Goal: Task Accomplishment & Management: Use online tool/utility

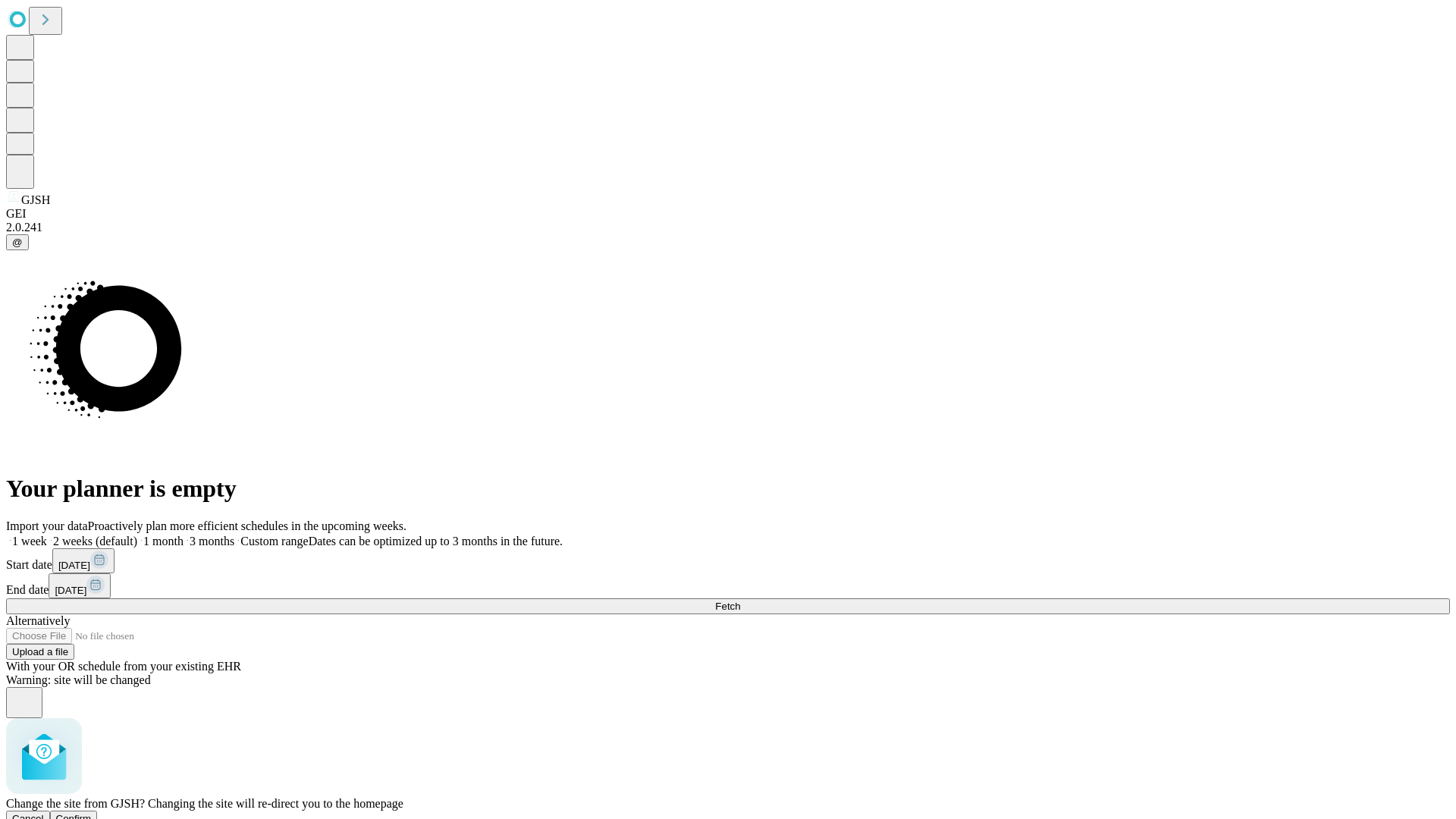
click at [92, 813] on span "Confirm" at bounding box center [74, 818] width 36 height 11
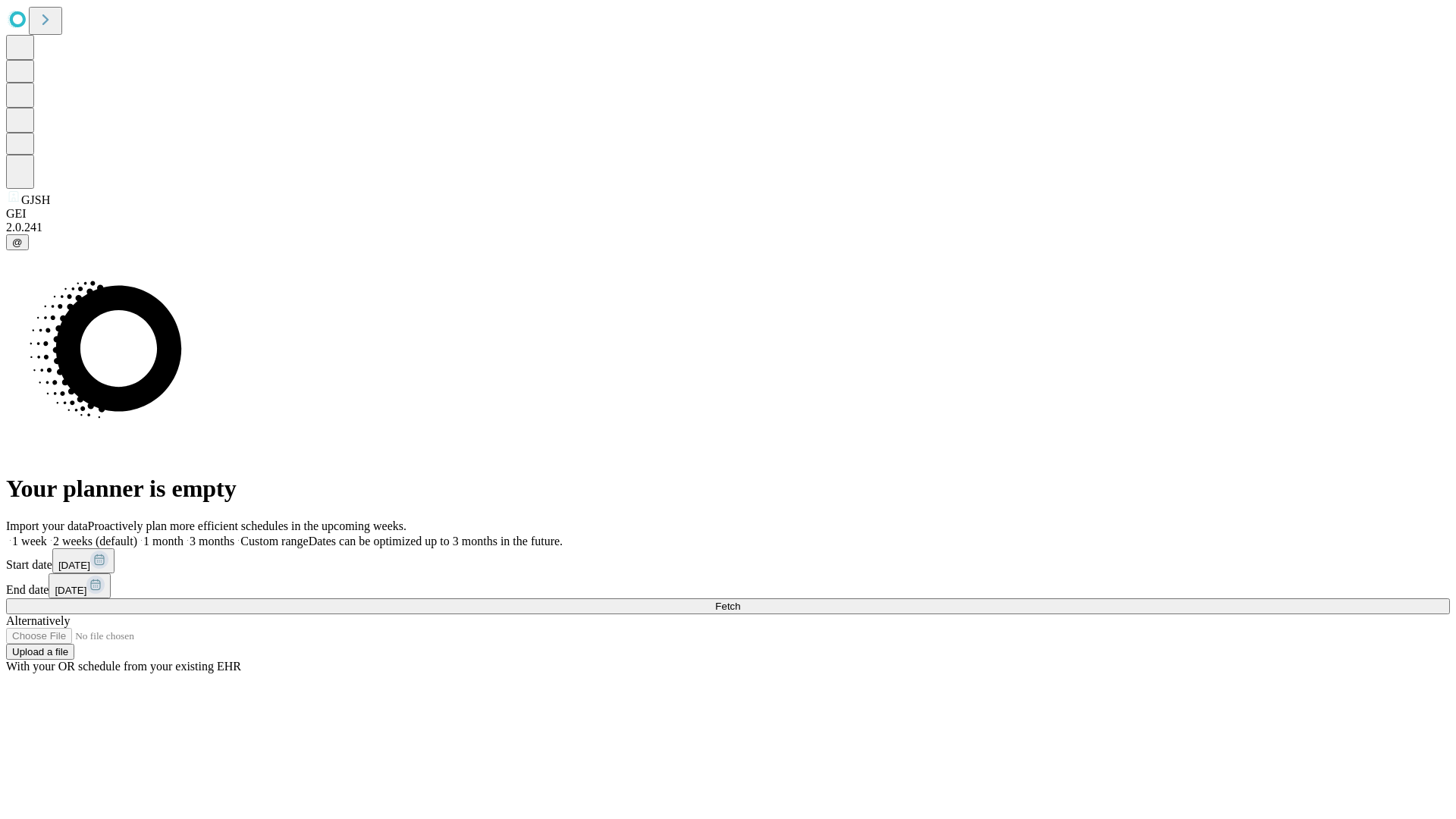
click at [137, 534] on label "2 weeks (default)" at bounding box center [92, 541] width 91 height 13
click at [740, 600] on span "Fetch" at bounding box center [727, 605] width 25 height 11
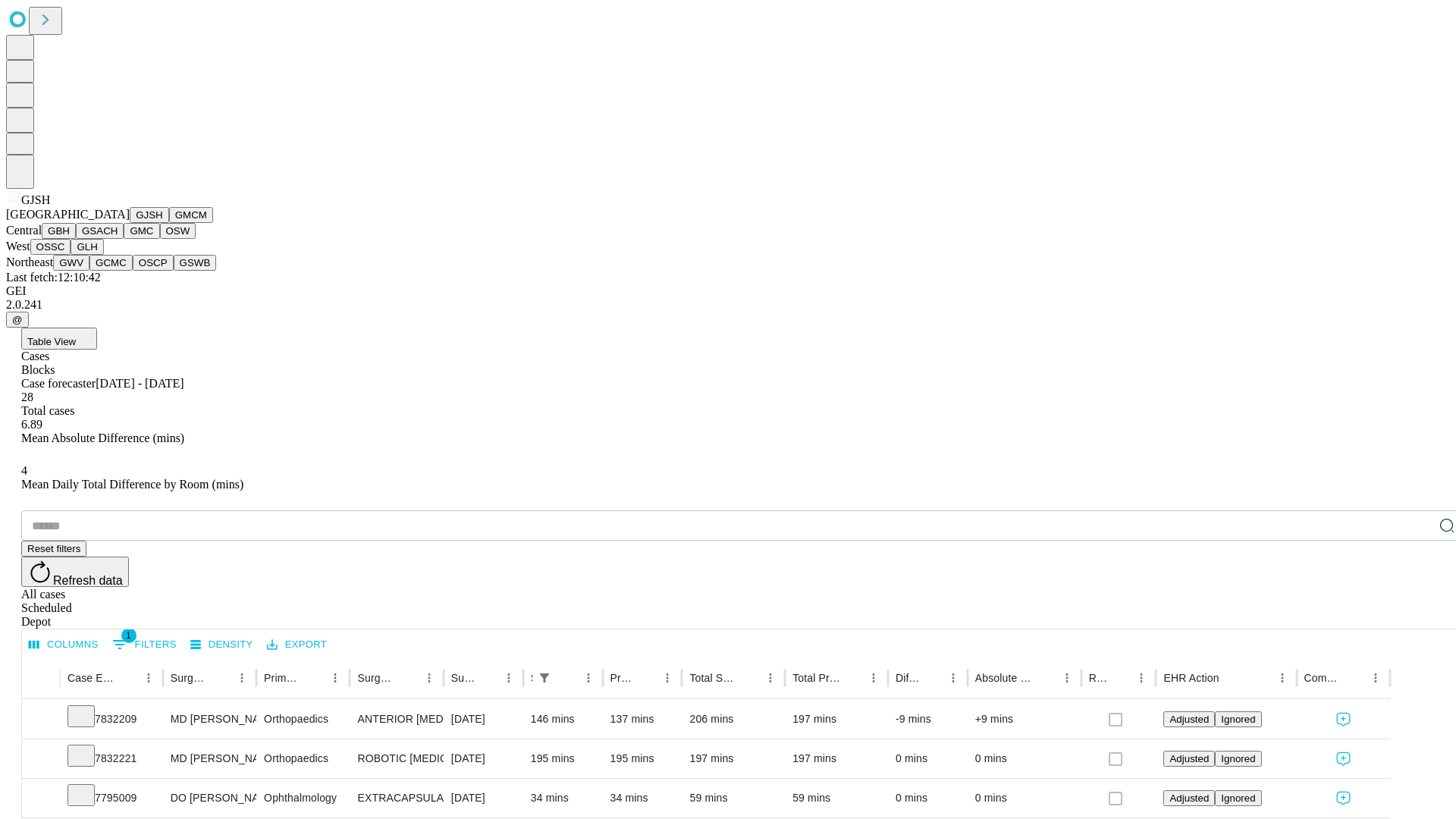
click at [169, 223] on button "GMCM" at bounding box center [191, 214] width 44 height 16
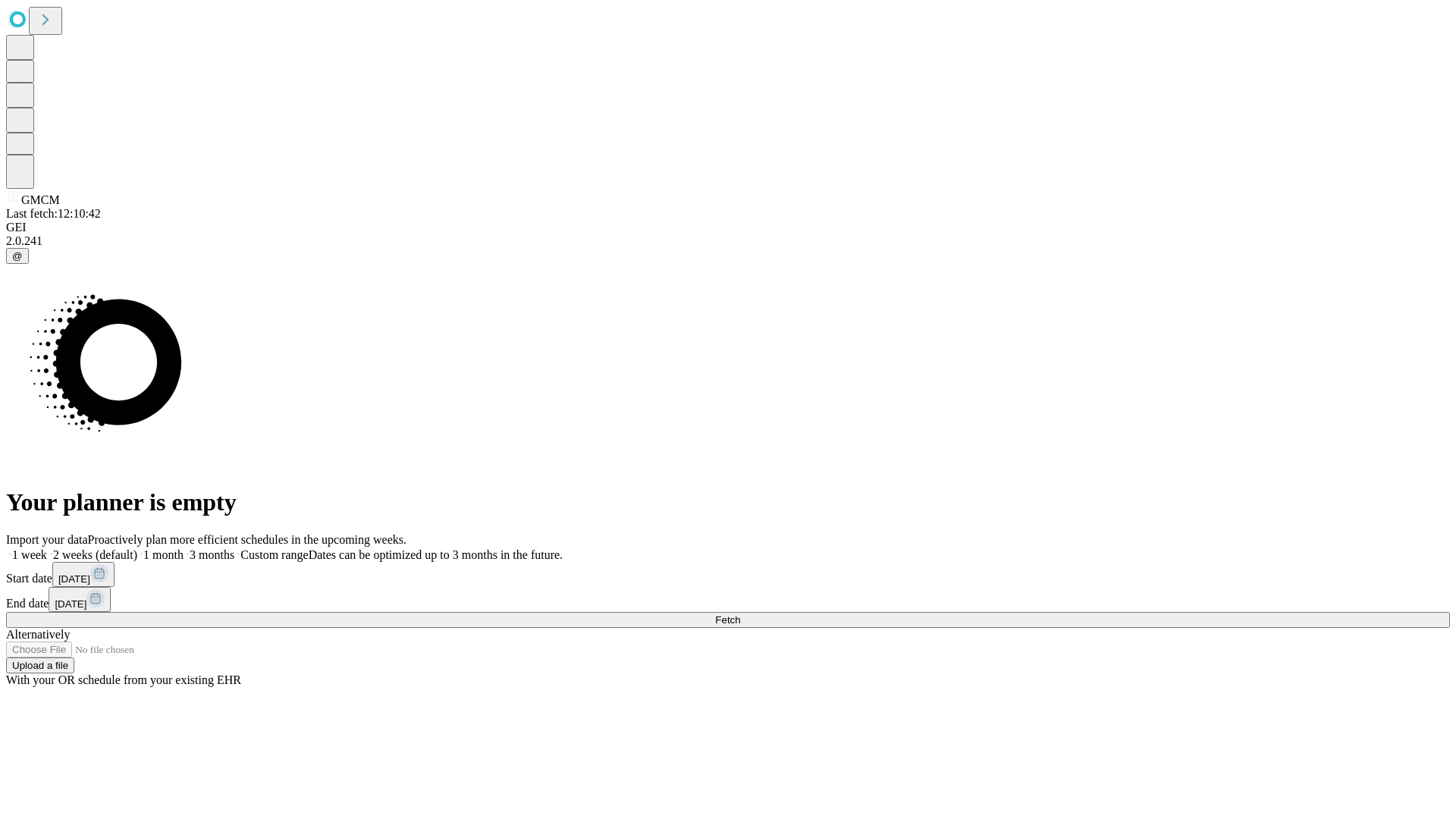
click at [137, 548] on label "2 weeks (default)" at bounding box center [92, 555] width 91 height 13
click at [740, 614] on span "Fetch" at bounding box center [727, 619] width 25 height 11
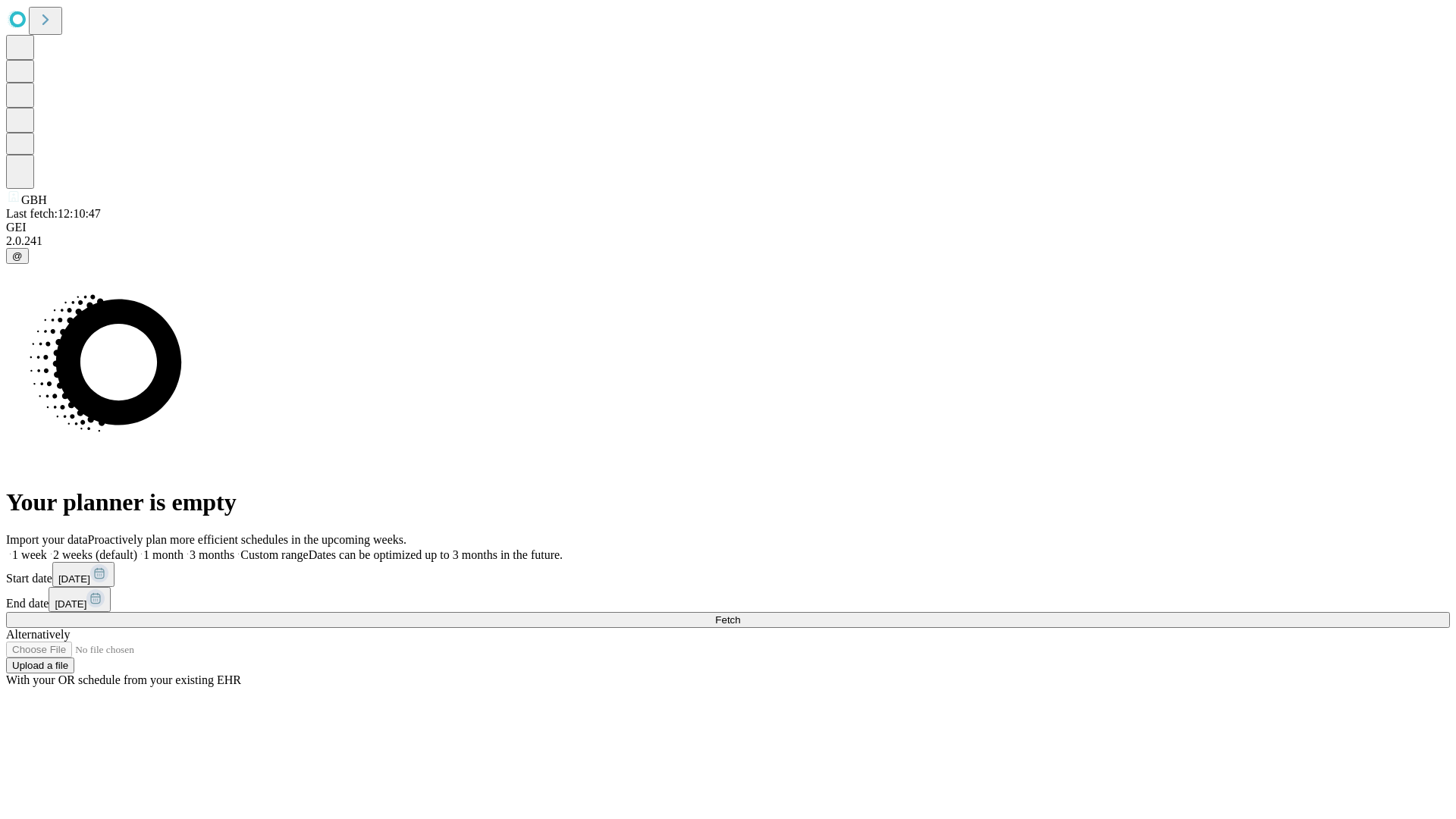
click at [137, 548] on label "2 weeks (default)" at bounding box center [92, 555] width 91 height 13
click at [740, 614] on span "Fetch" at bounding box center [727, 619] width 25 height 11
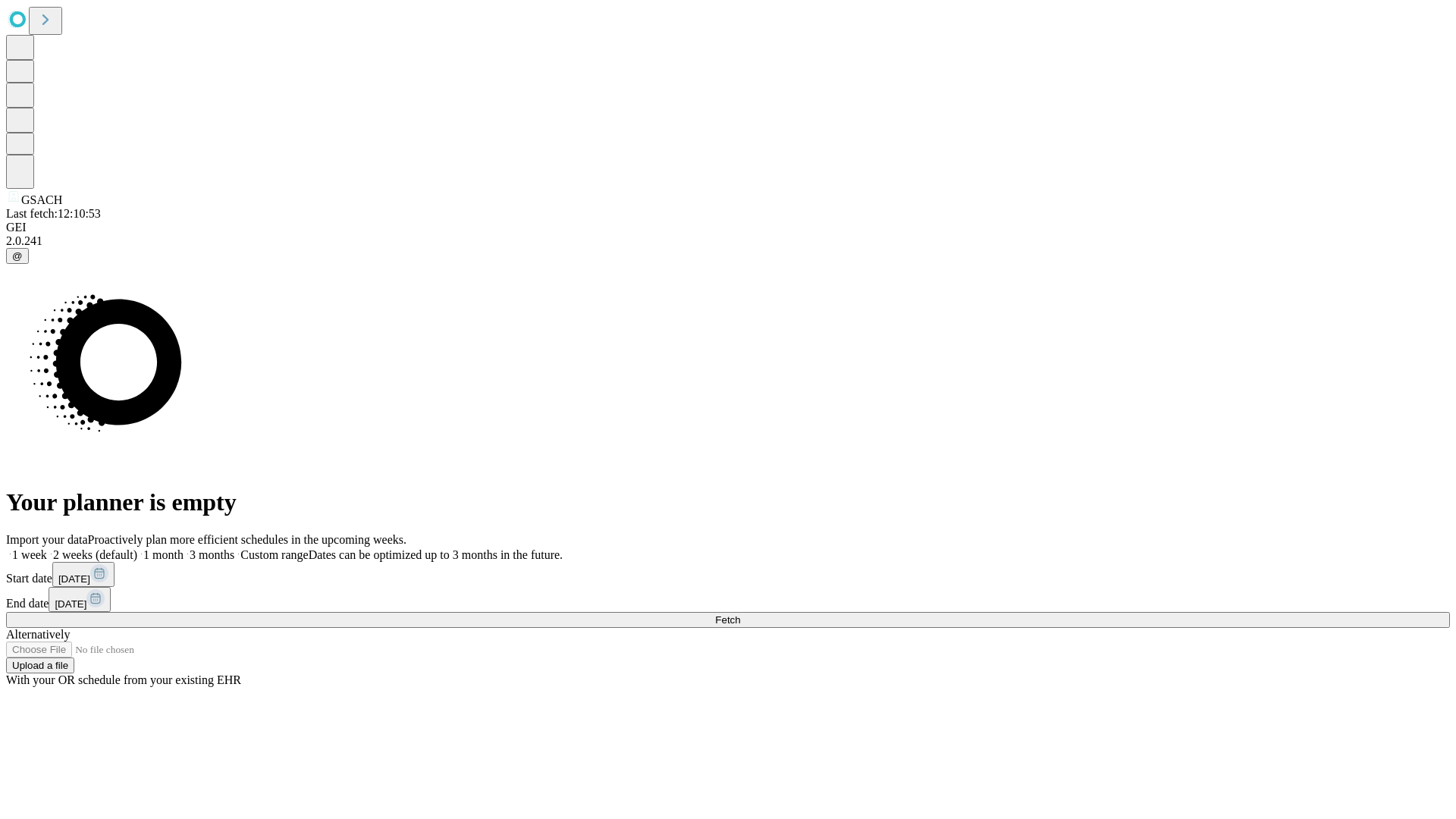
click at [137, 548] on label "2 weeks (default)" at bounding box center [92, 555] width 91 height 13
click at [740, 614] on span "Fetch" at bounding box center [727, 619] width 25 height 11
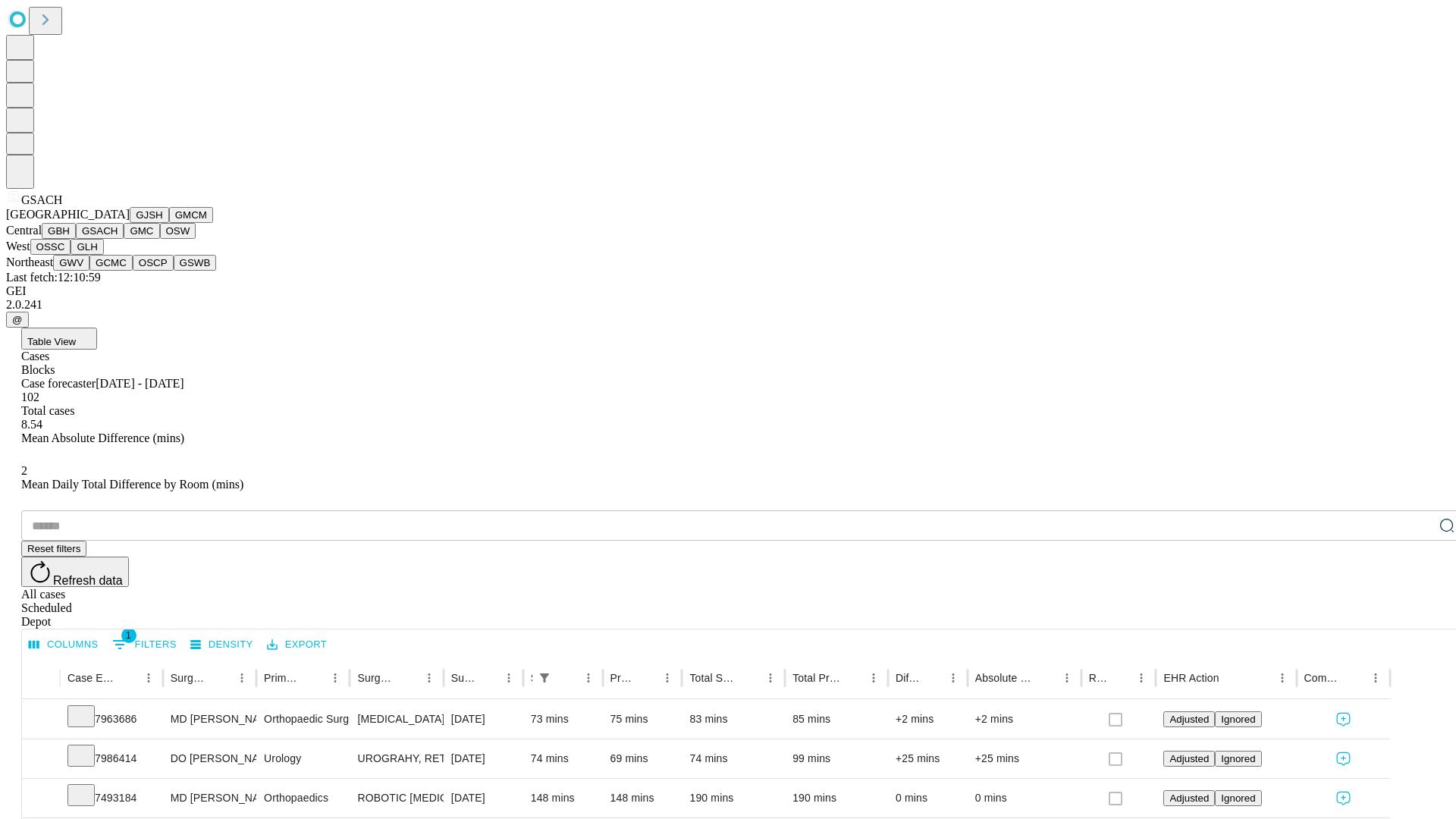
click at [124, 238] on button "GMC" at bounding box center [141, 230] width 36 height 16
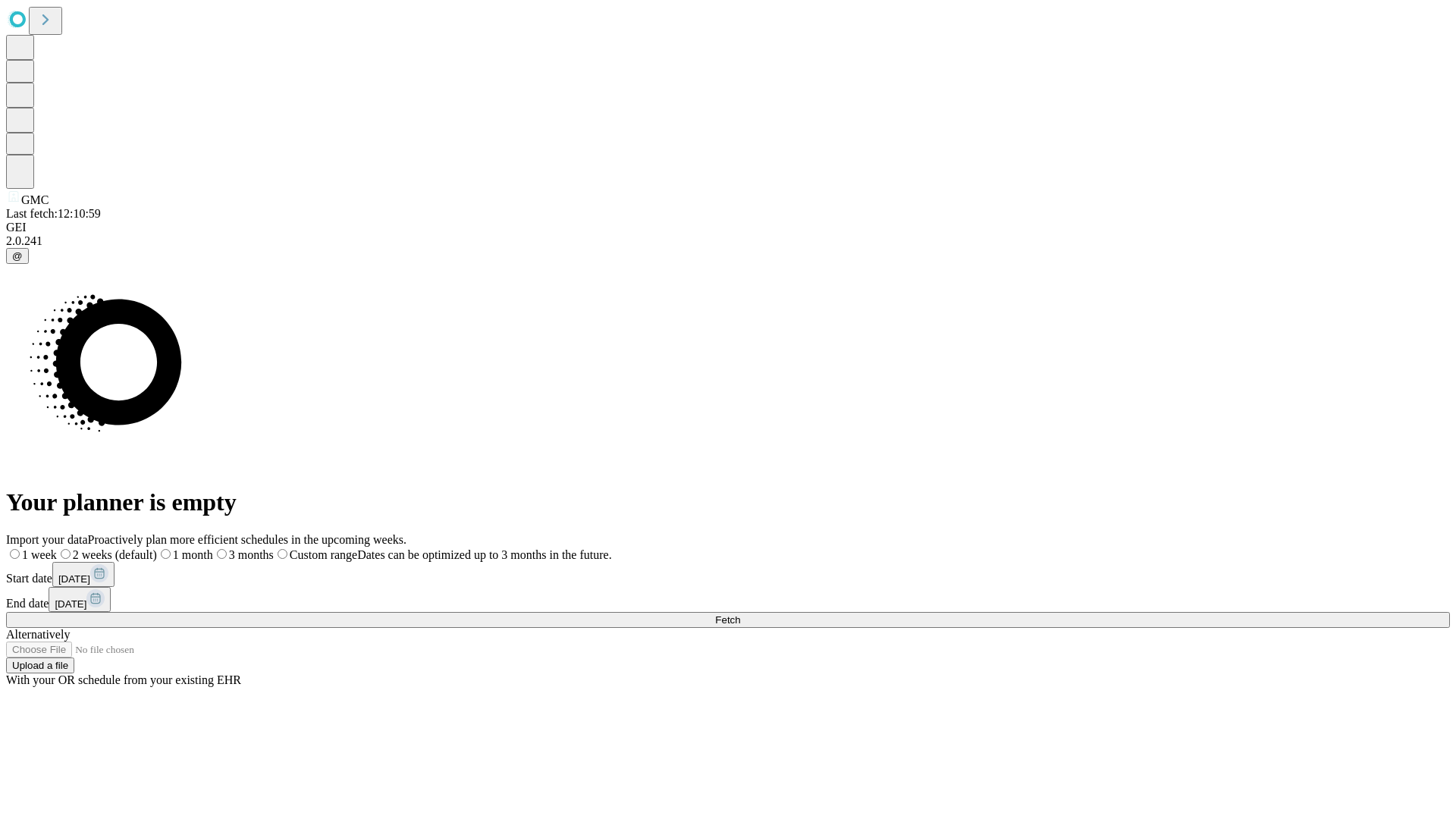
click at [740, 614] on span "Fetch" at bounding box center [727, 619] width 25 height 11
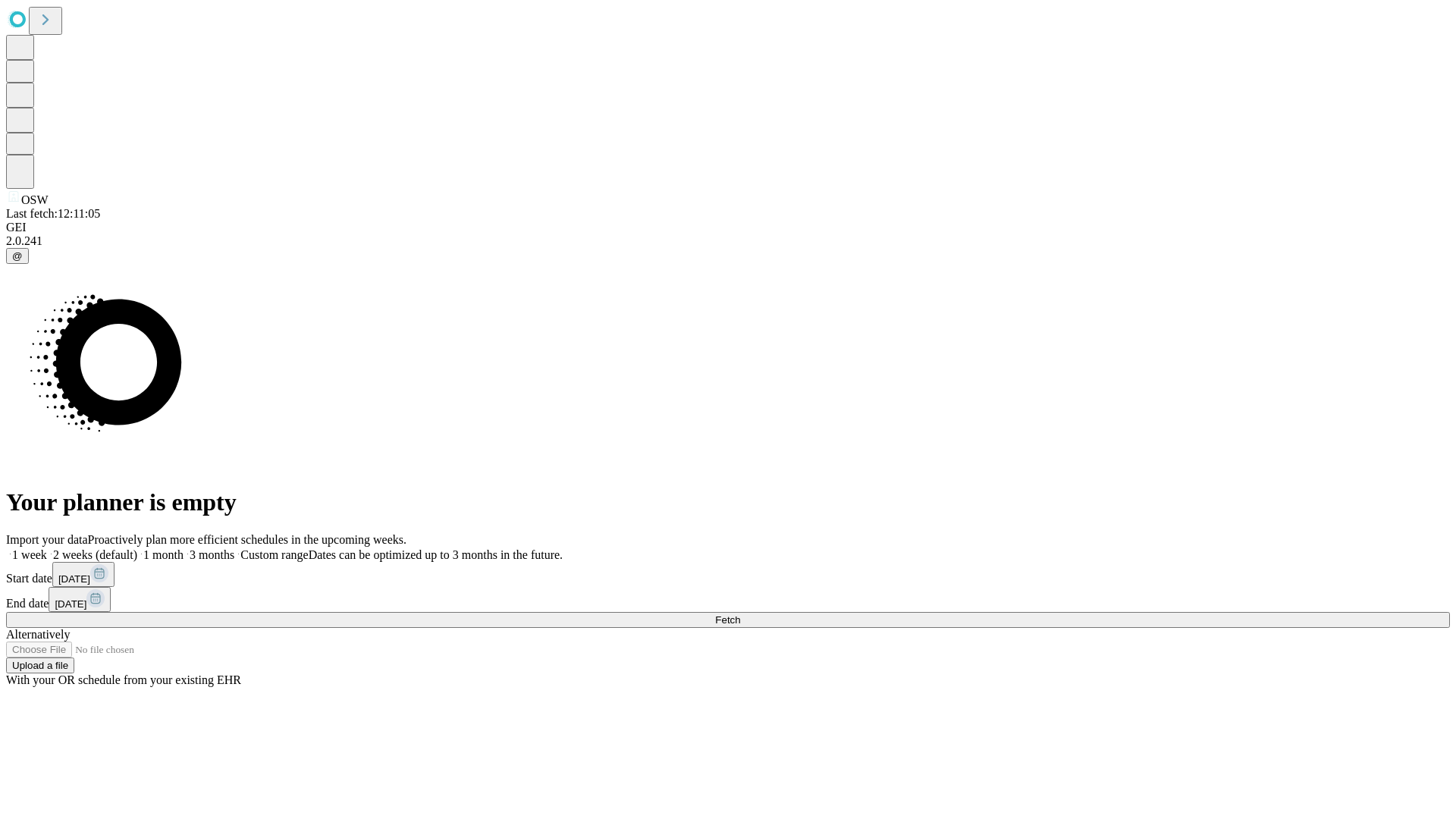
click at [137, 548] on label "2 weeks (default)" at bounding box center [92, 555] width 91 height 13
click at [740, 614] on span "Fetch" at bounding box center [727, 619] width 25 height 11
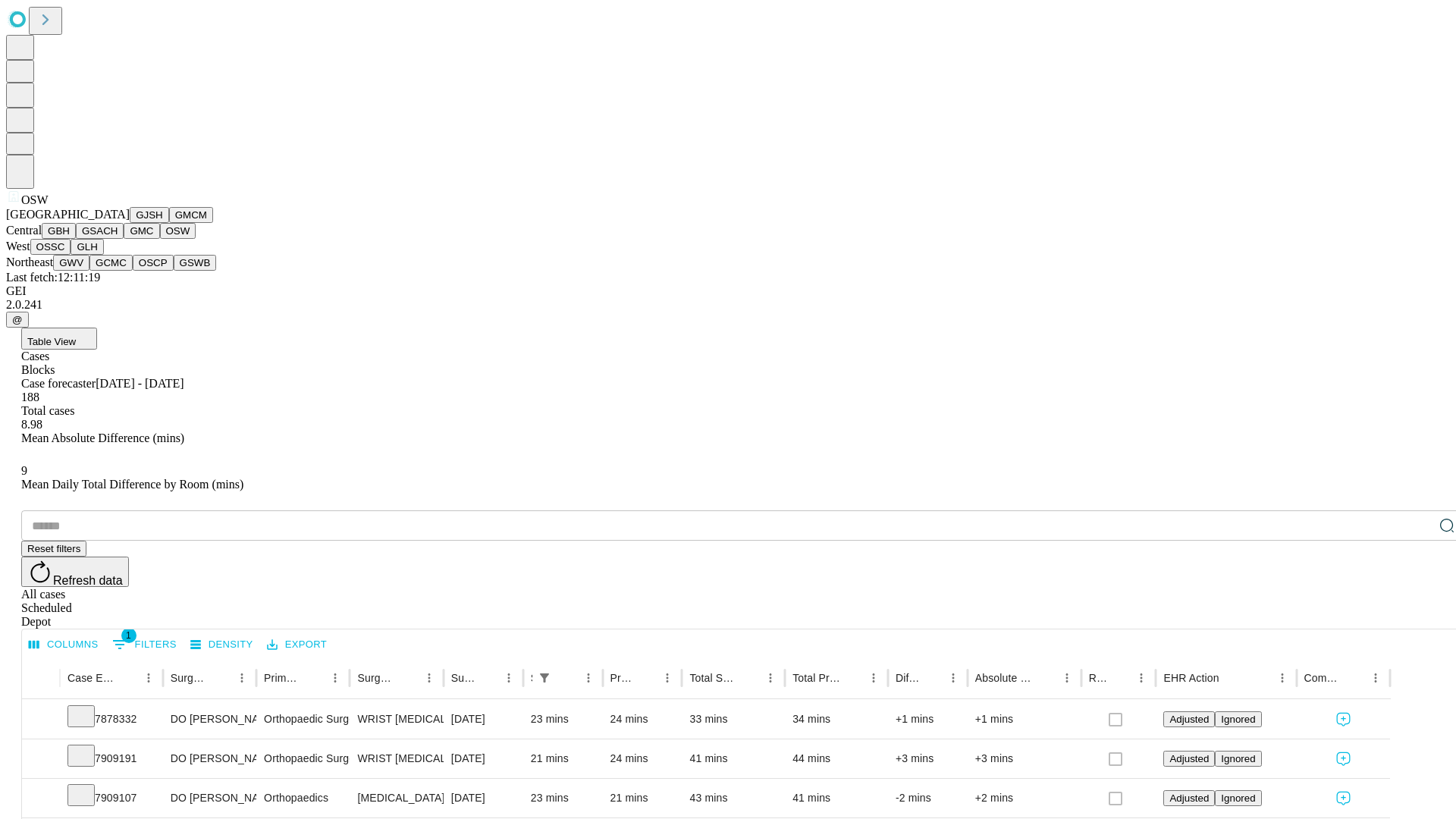
click at [71, 255] on button "OSSC" at bounding box center [51, 246] width 41 height 16
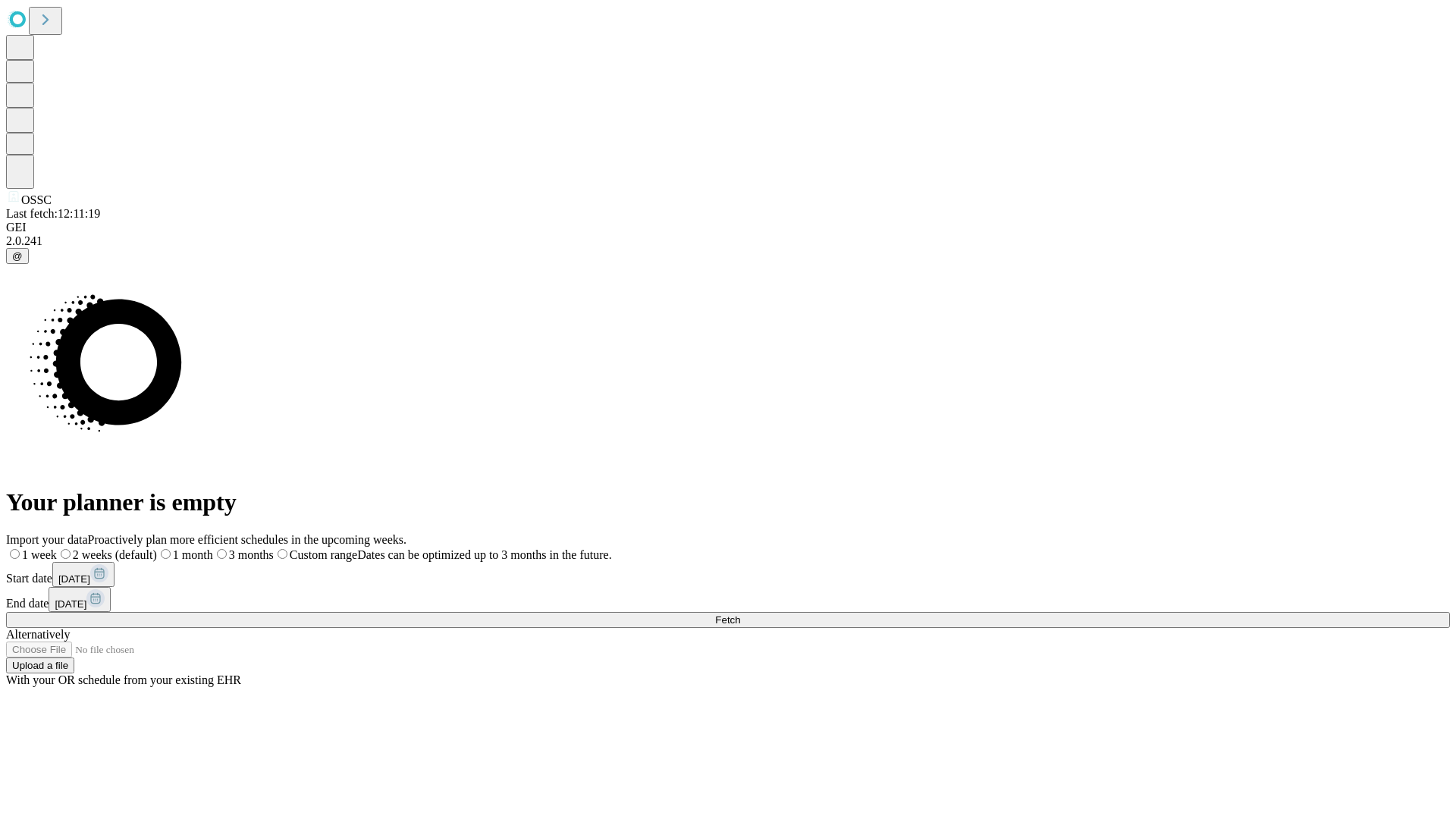
click at [740, 614] on span "Fetch" at bounding box center [727, 619] width 25 height 11
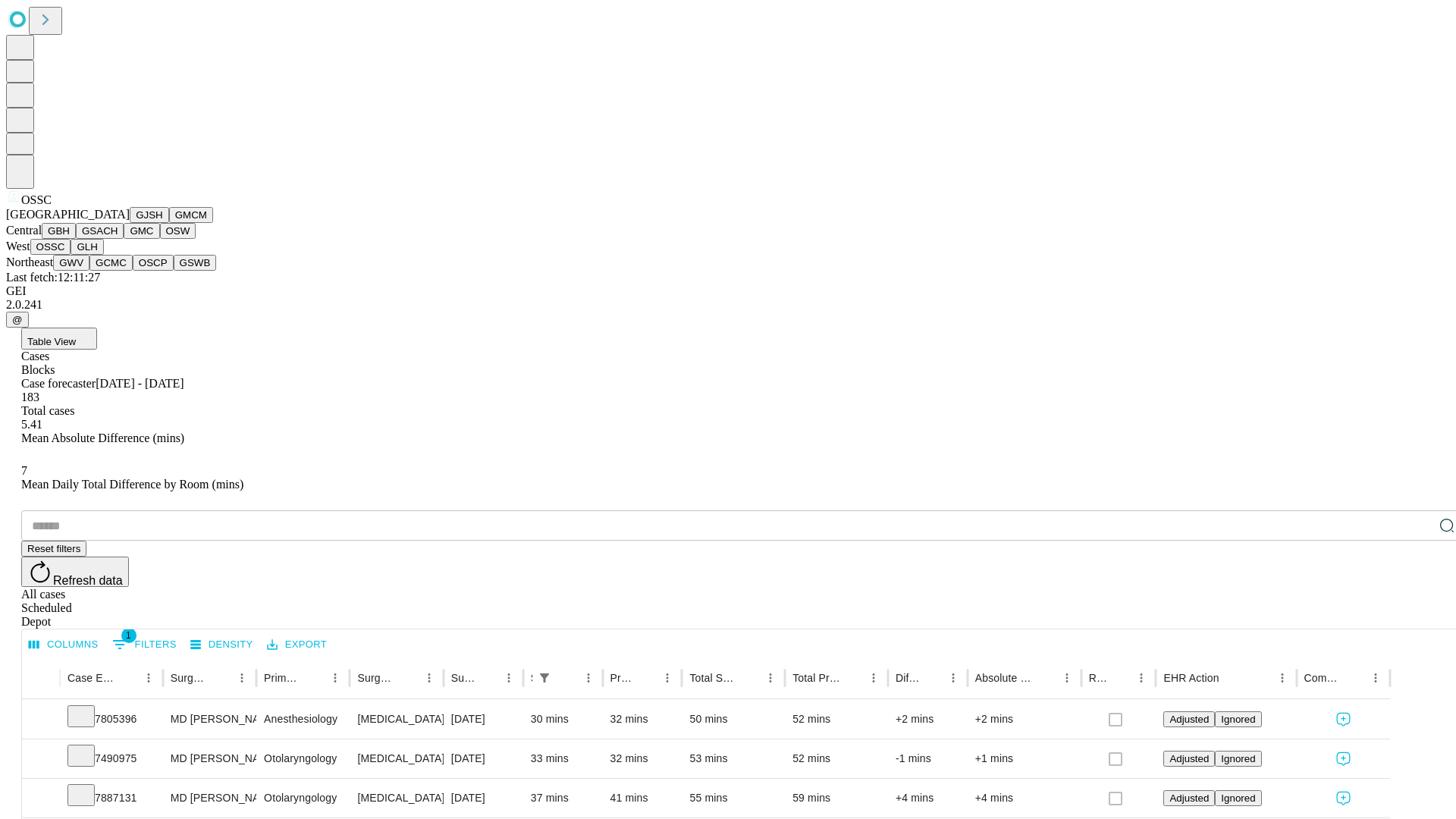
click at [104, 255] on button "GLH" at bounding box center [86, 246] width 32 height 16
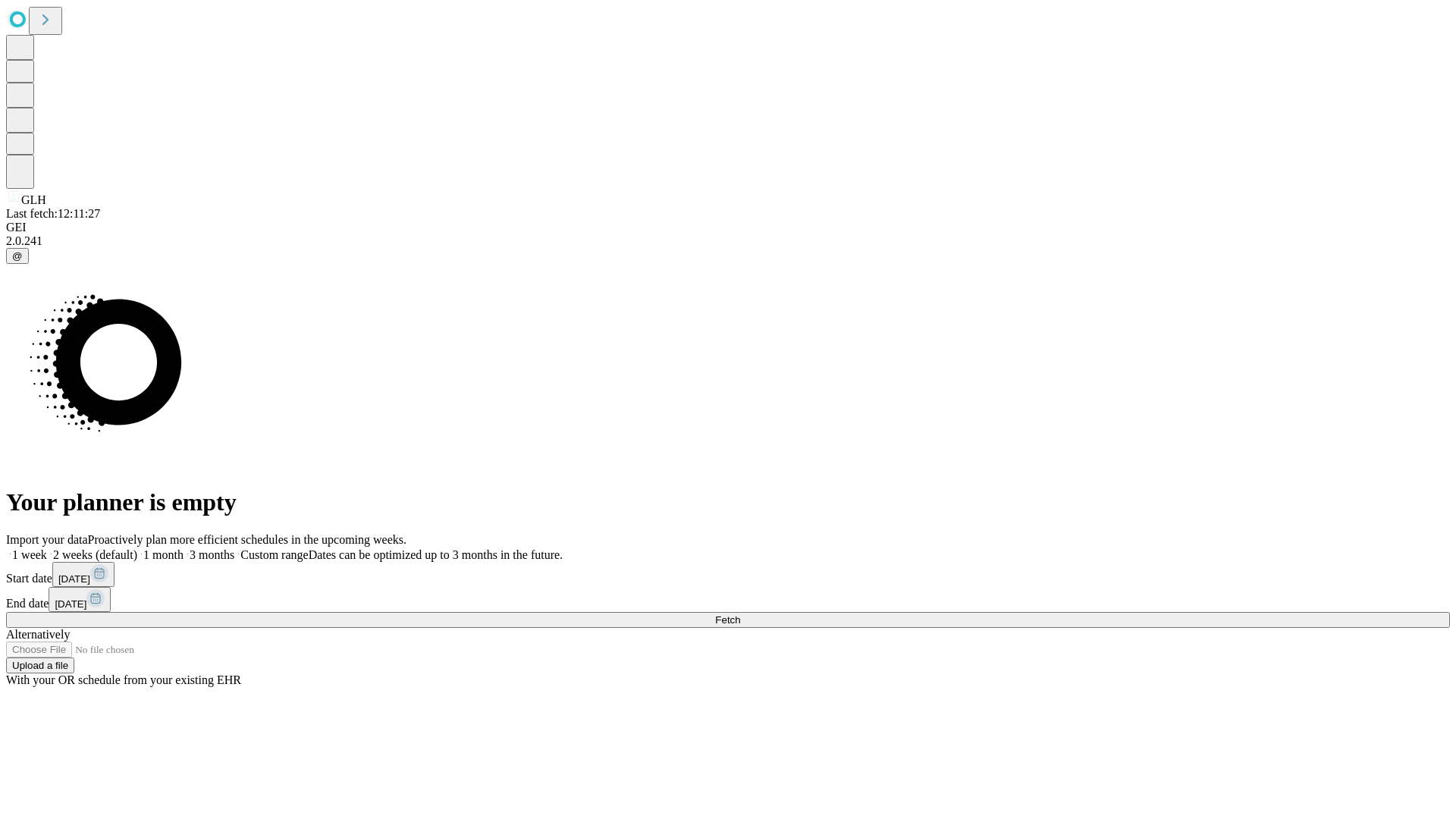
click at [137, 548] on label "2 weeks (default)" at bounding box center [92, 555] width 91 height 13
click at [740, 614] on span "Fetch" at bounding box center [727, 619] width 25 height 11
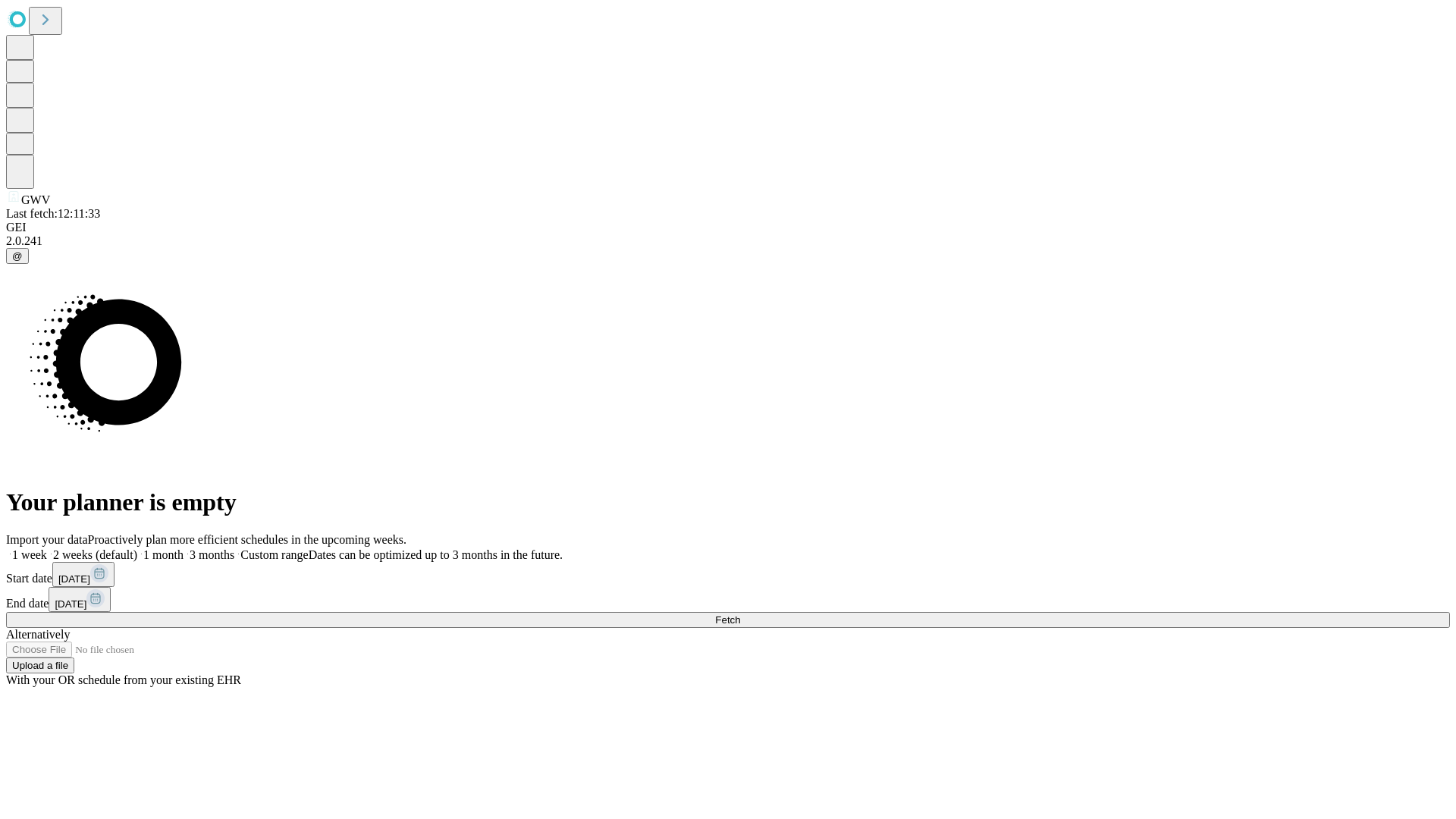
click at [137, 548] on label "2 weeks (default)" at bounding box center [92, 555] width 91 height 13
click at [740, 614] on span "Fetch" at bounding box center [727, 619] width 25 height 11
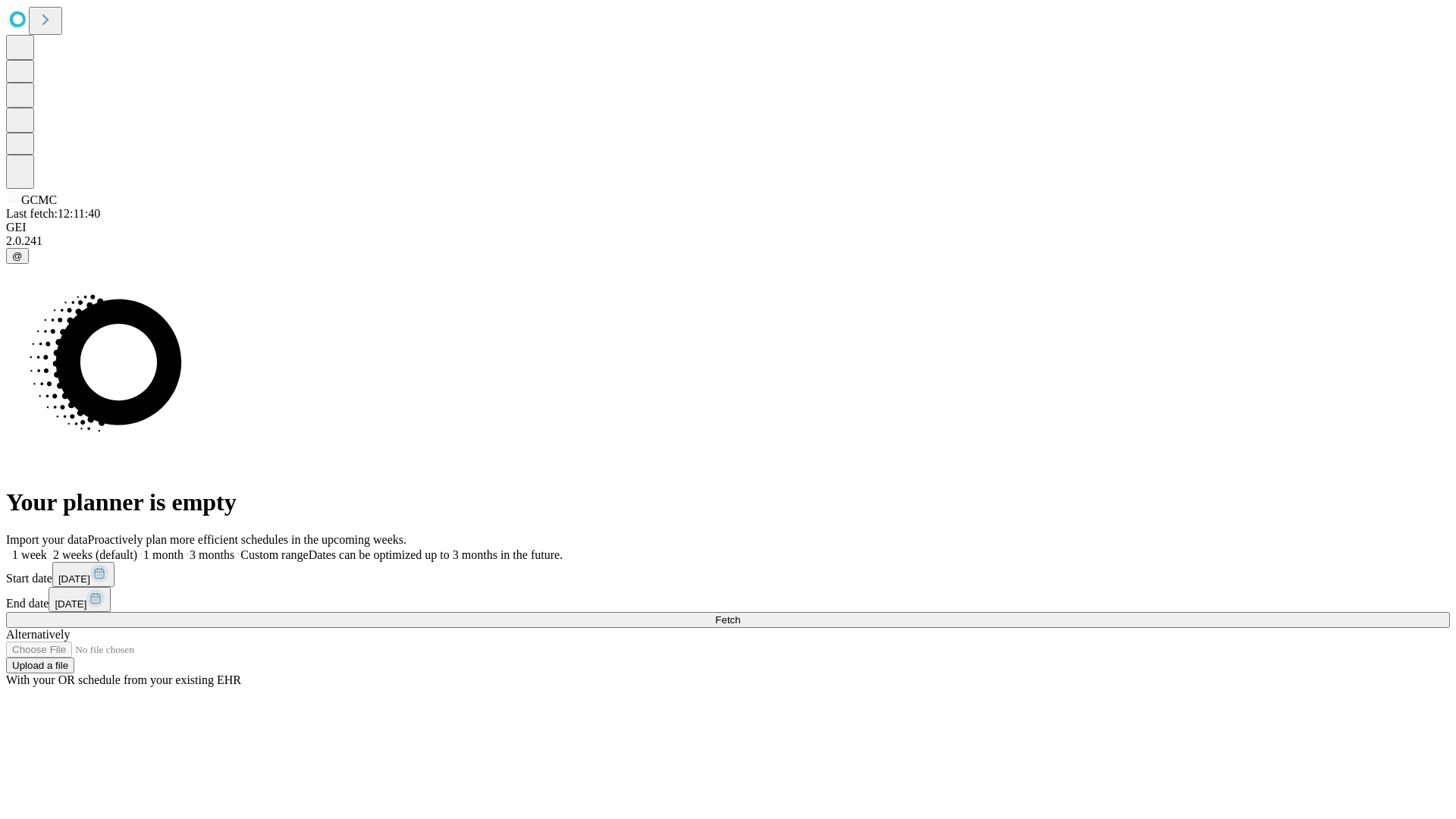
click at [137, 548] on label "2 weeks (default)" at bounding box center [92, 555] width 91 height 13
click at [740, 614] on span "Fetch" at bounding box center [727, 619] width 25 height 11
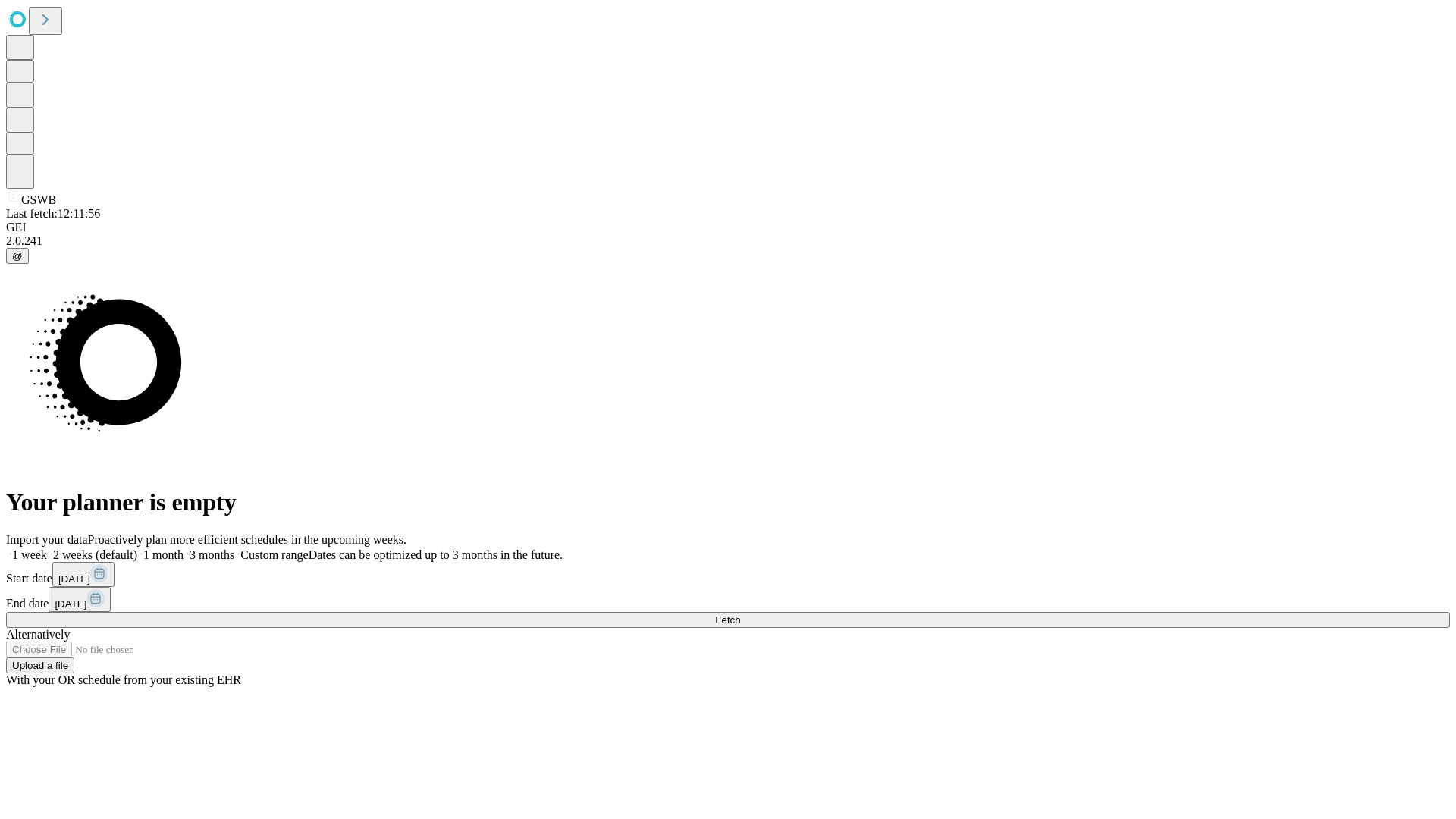
click at [137, 548] on label "2 weeks (default)" at bounding box center [92, 555] width 91 height 13
click at [740, 614] on span "Fetch" at bounding box center [727, 619] width 25 height 11
